Goal: Check status: Check status

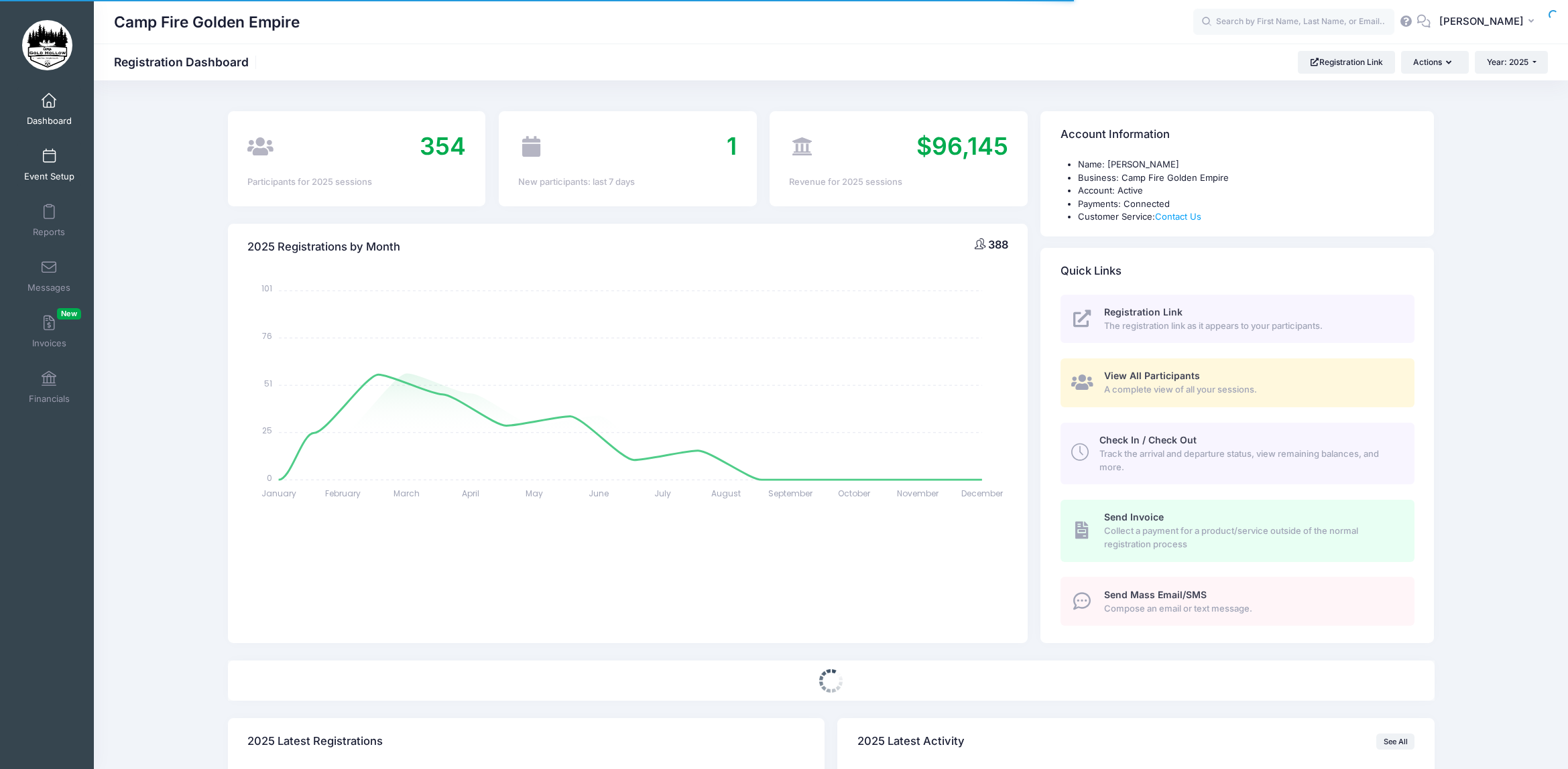
select select
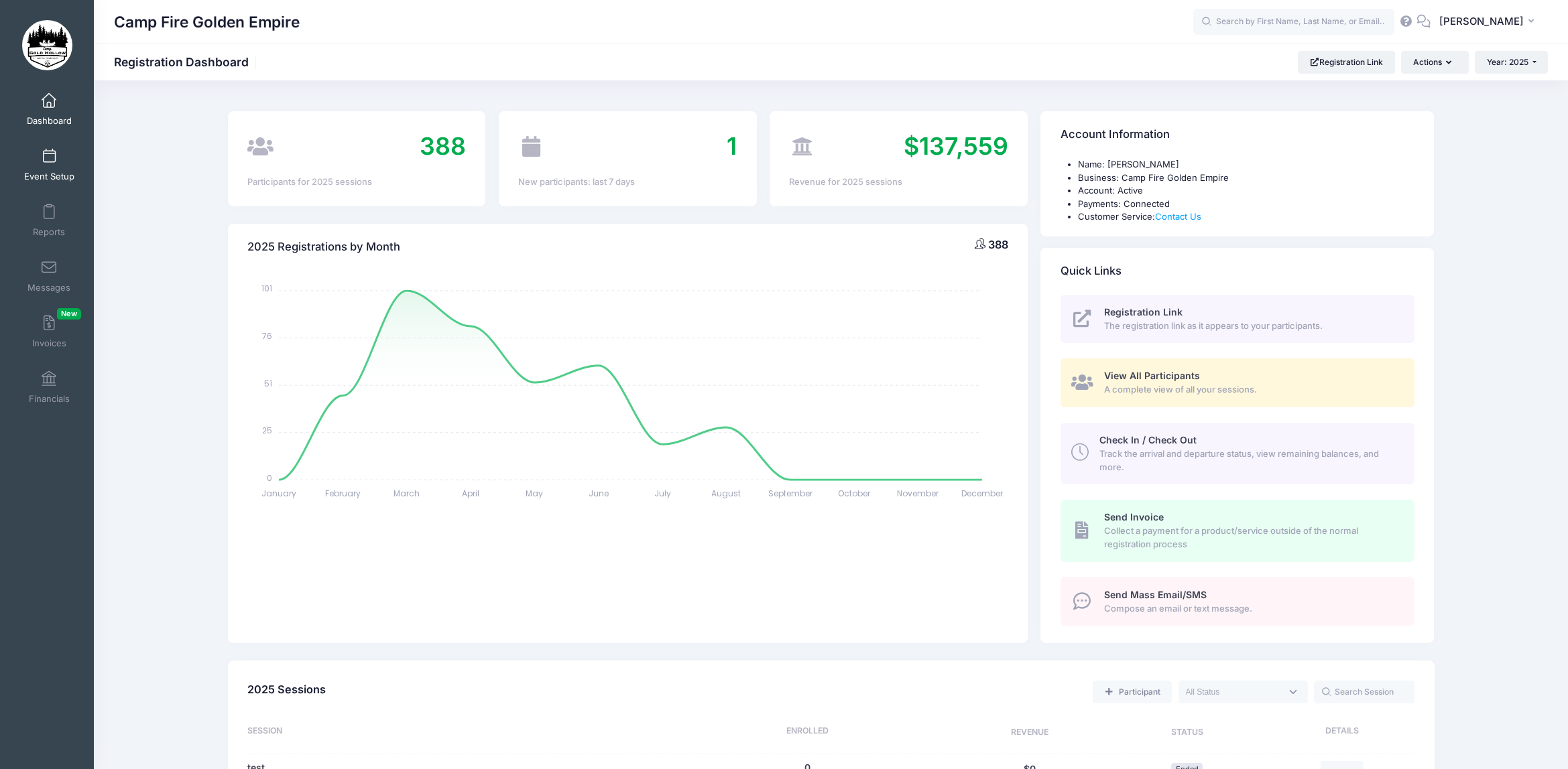
click at [49, 156] on span at bounding box center [49, 156] width 0 height 15
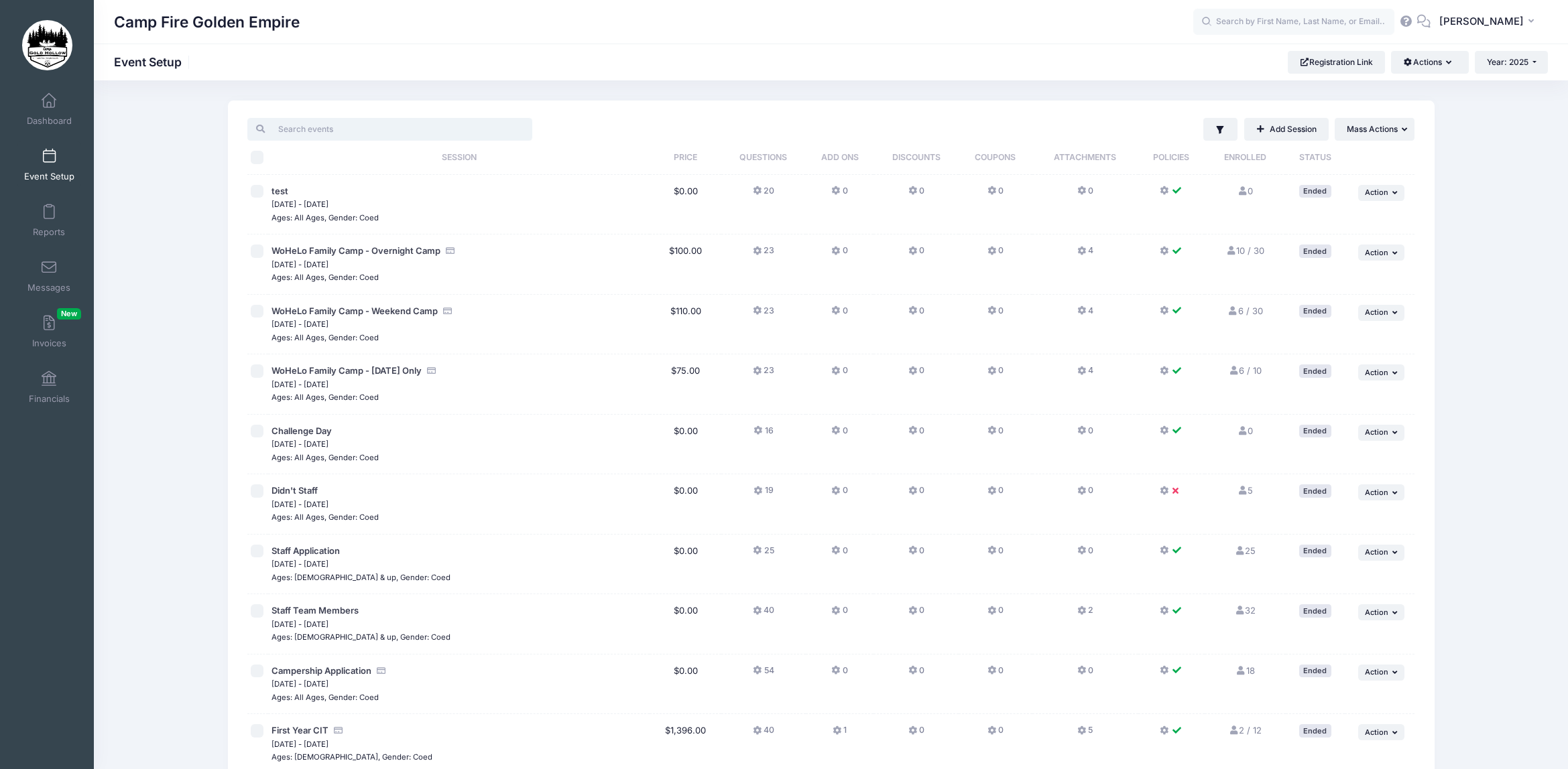
click at [295, 130] on input "search" at bounding box center [389, 129] width 285 height 23
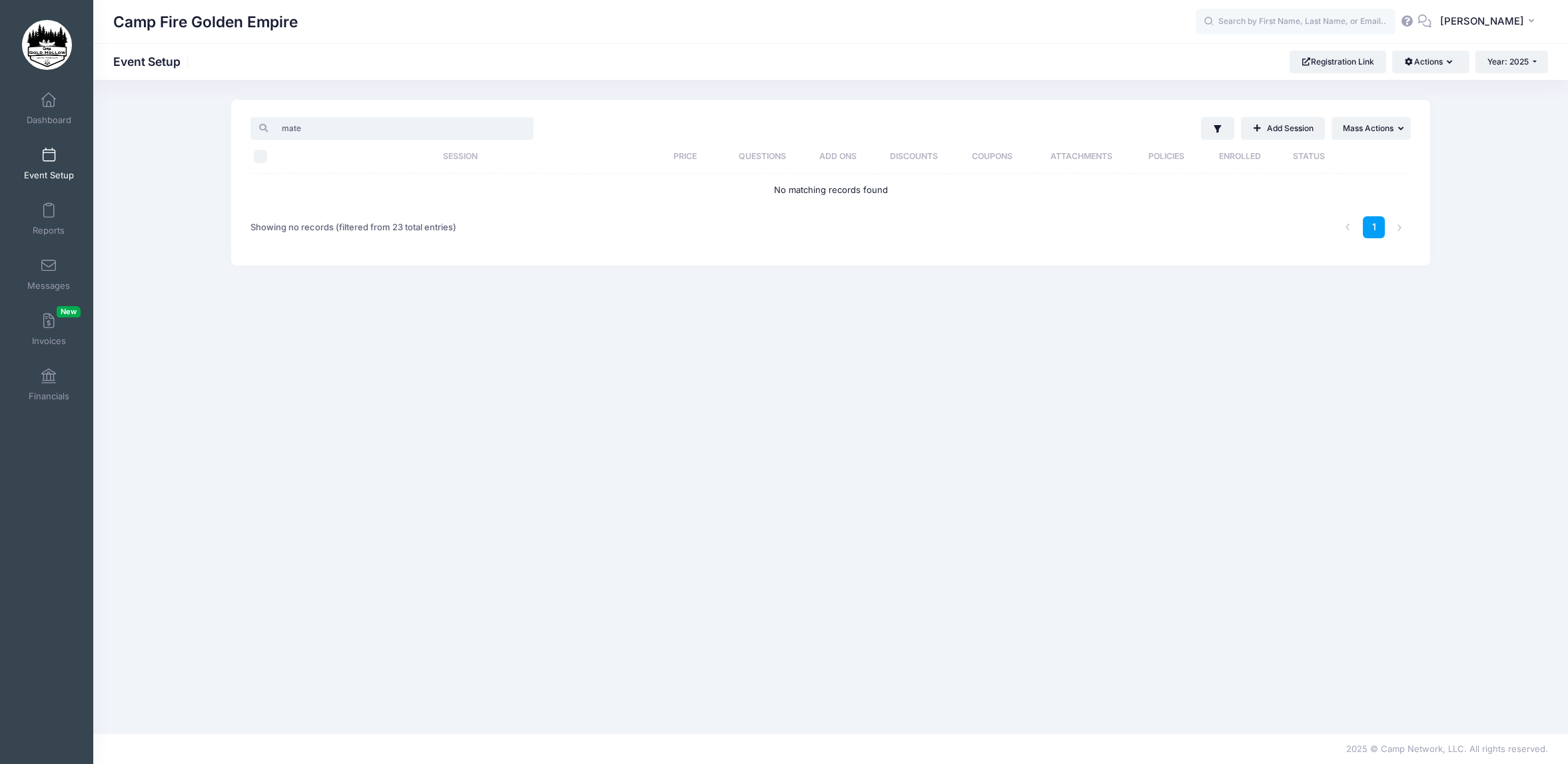
type input "mateo"
drag, startPoint x: 324, startPoint y: 132, endPoint x: 271, endPoint y: 129, distance: 53.1
click at [271, 129] on input "mateo" at bounding box center [392, 128] width 283 height 23
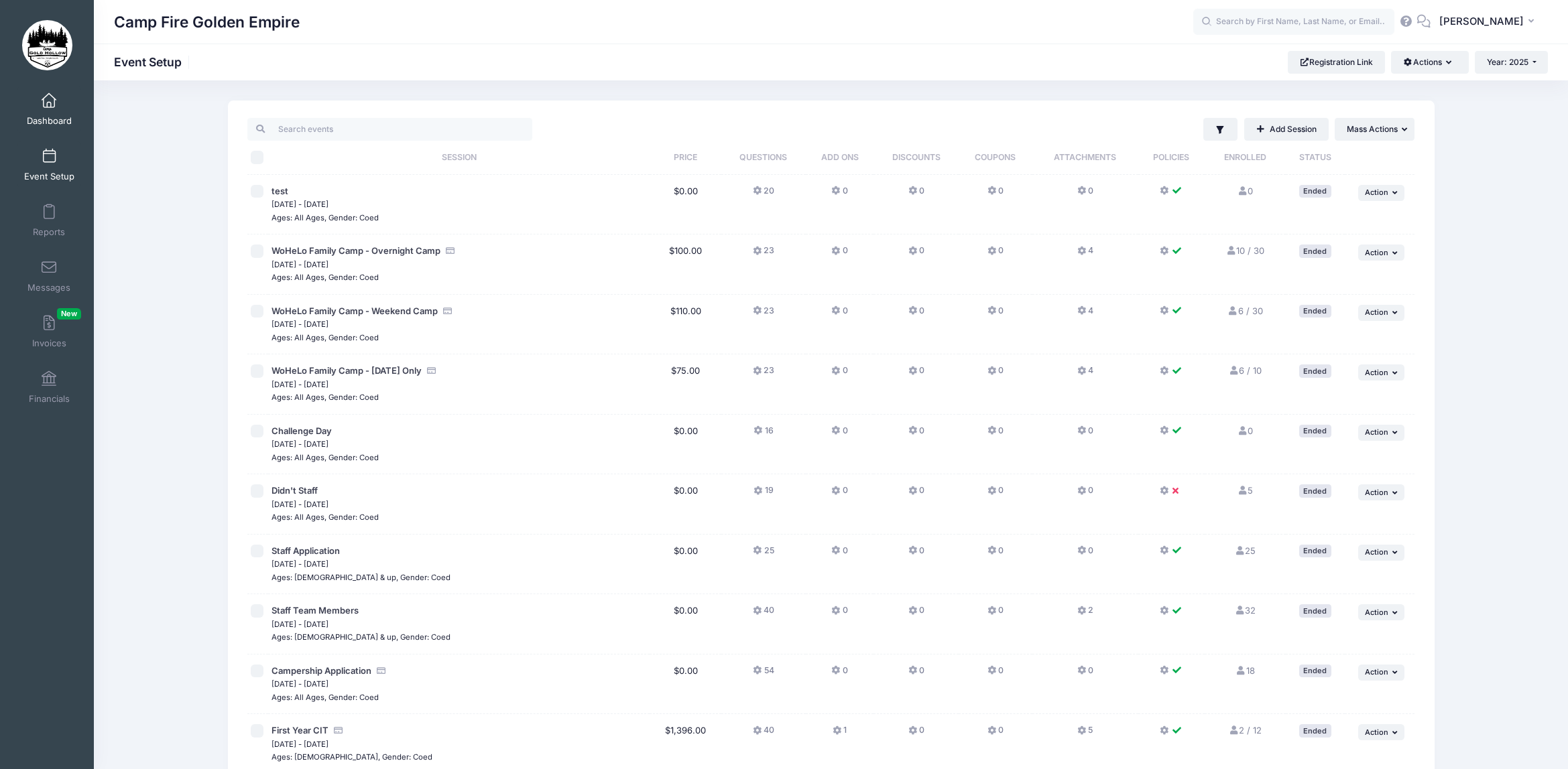
click at [49, 106] on span at bounding box center [49, 101] width 0 height 15
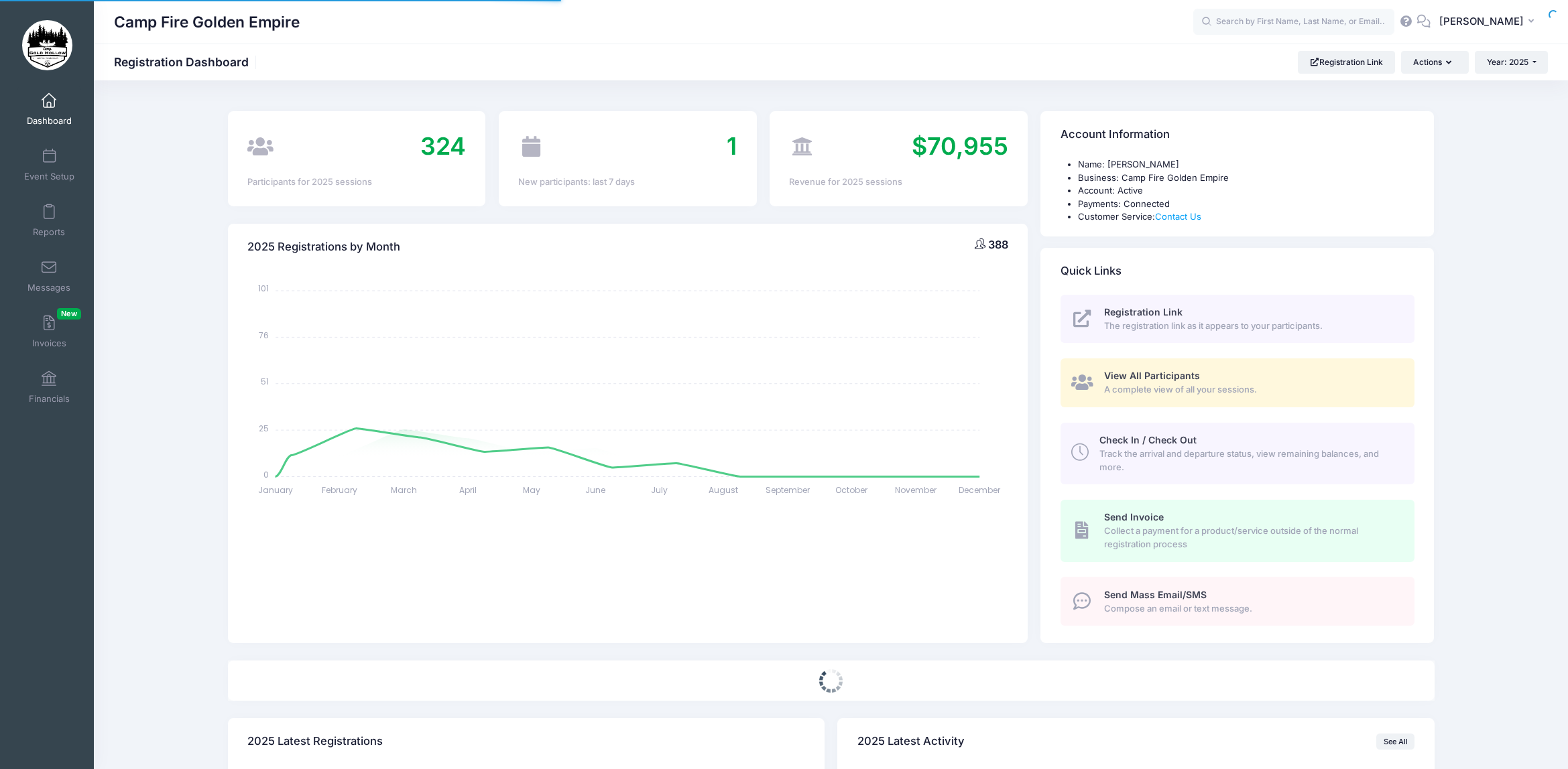
select select
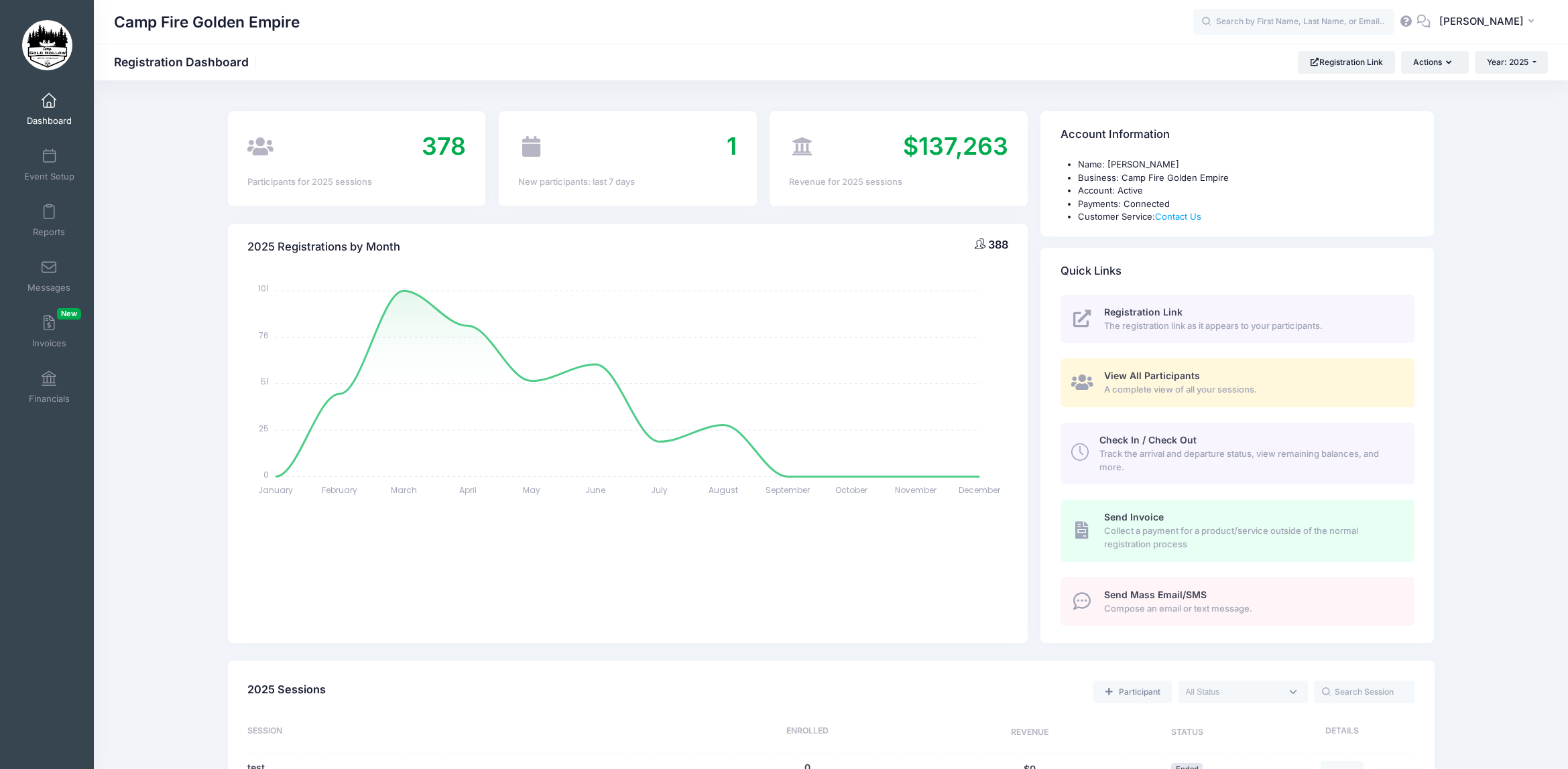
click at [1152, 377] on span "View All Participants" at bounding box center [1152, 375] width 96 height 12
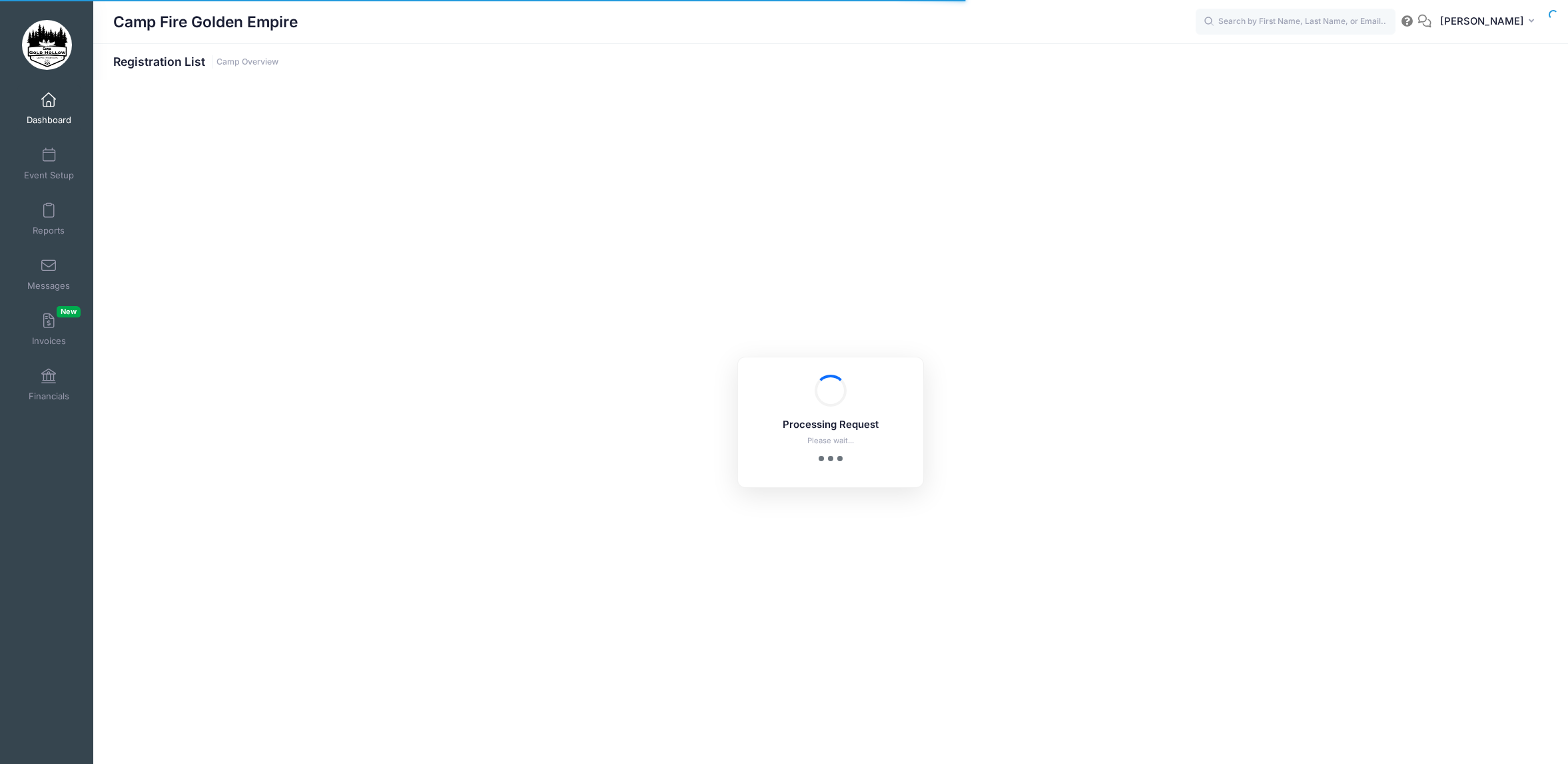
select select "10"
click at [1332, 34] on input "text" at bounding box center [1286, 22] width 200 height 27
click at [1328, 20] on input "text" at bounding box center [1286, 22] width 200 height 27
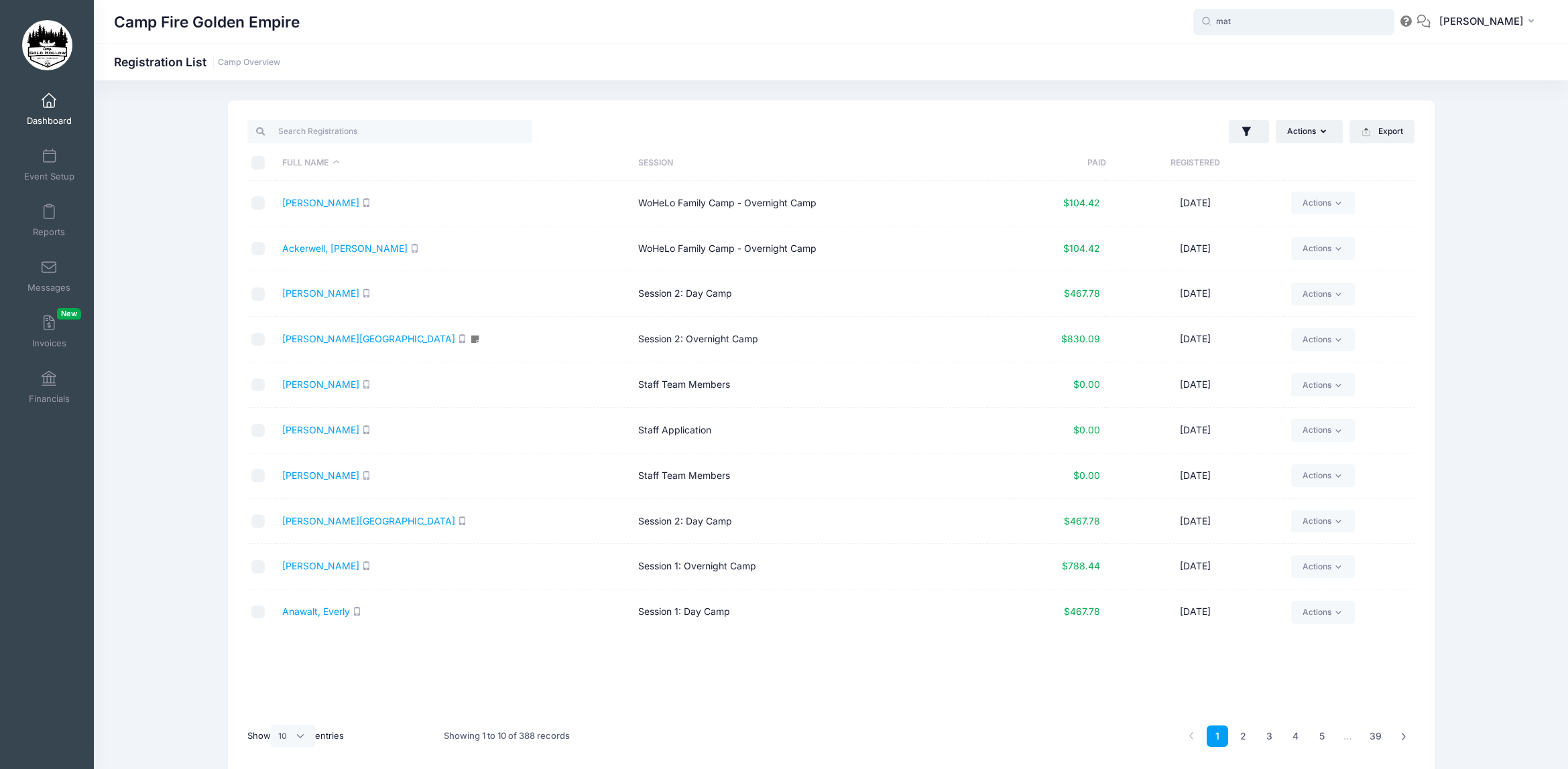
type input "mate"
